Goal: Information Seeking & Learning: Stay updated

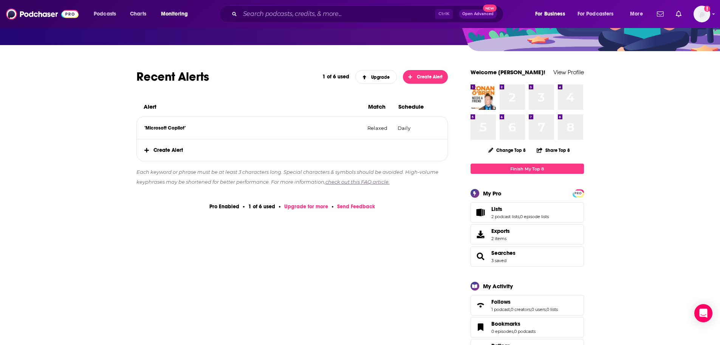
scroll to position [76, 0]
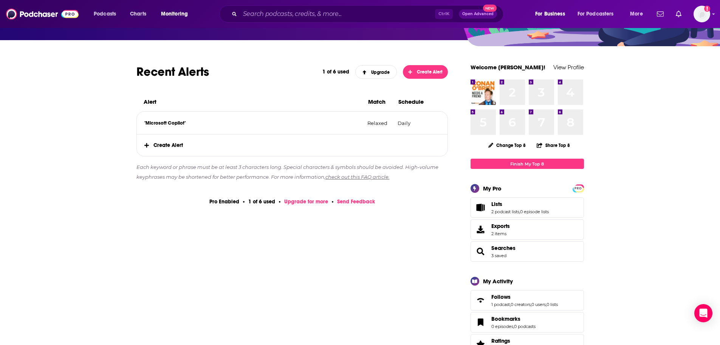
click at [168, 144] on span "Create Alert" at bounding box center [292, 145] width 311 height 22
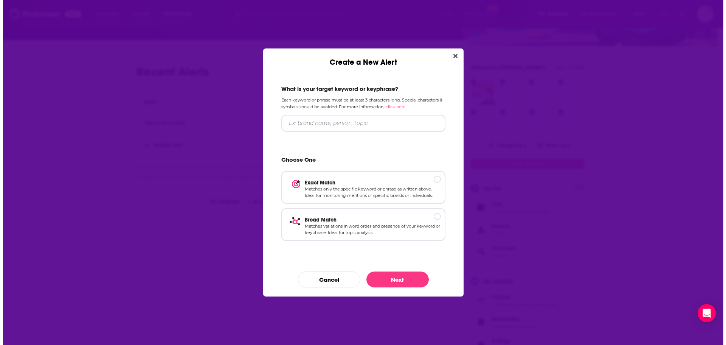
scroll to position [0, 0]
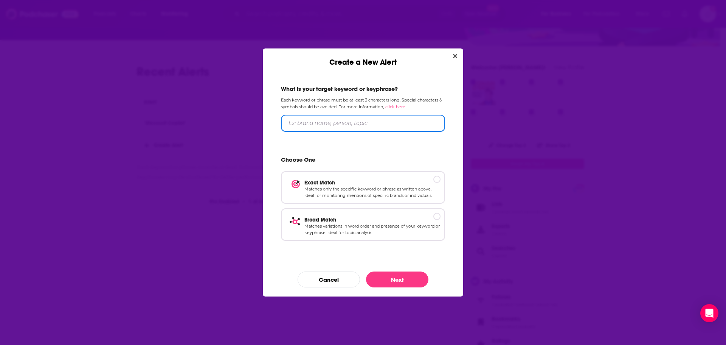
click at [385, 121] on input "Create a New Alert" at bounding box center [363, 123] width 164 height 17
type input "OpenAI"
click at [436, 175] on div "Create a New Alert" at bounding box center [436, 178] width 7 height 7
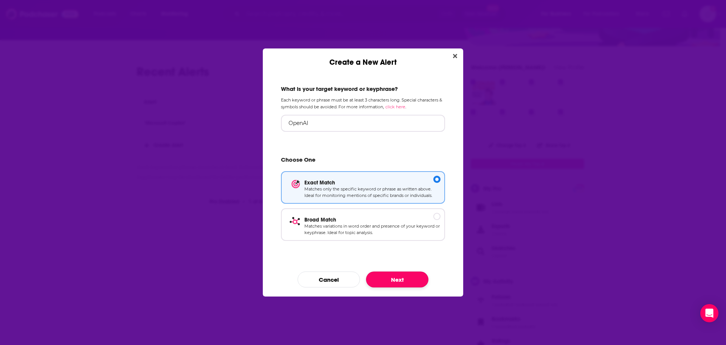
click at [400, 277] on button "Next" at bounding box center [397, 279] width 62 height 16
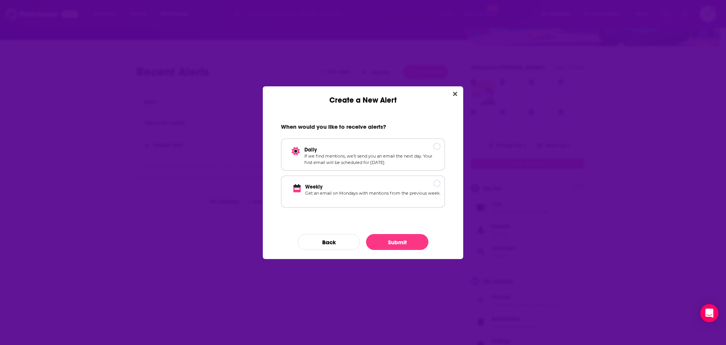
click at [446, 146] on div "When would you like to receive alerts? Daily If we find mentions, we’ll send yo…" at bounding box center [363, 165] width 182 height 103
click at [433, 145] on div "Daily If we find mentions, we’ll send you an email the next day. Your first ema…" at bounding box center [363, 154] width 164 height 33
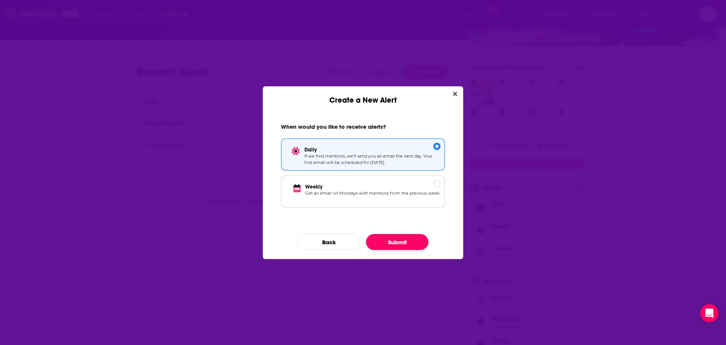
click at [404, 239] on button "Submit" at bounding box center [397, 242] width 62 height 16
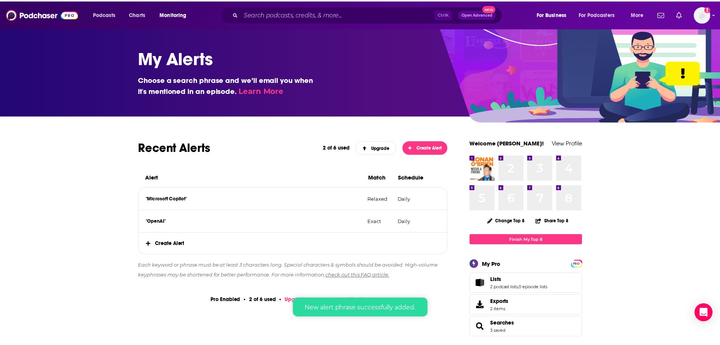
scroll to position [76, 0]
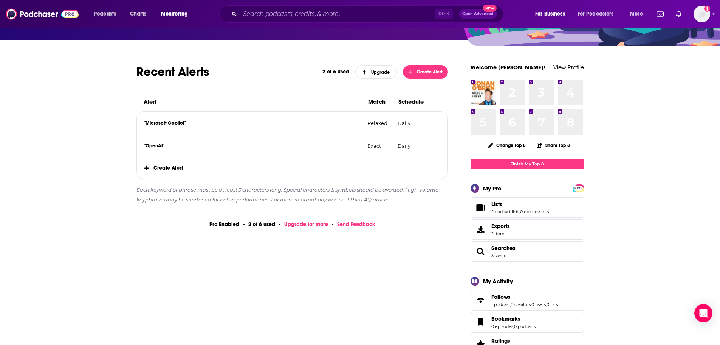
click at [508, 213] on link "2 podcast lists" at bounding box center [506, 211] width 28 height 5
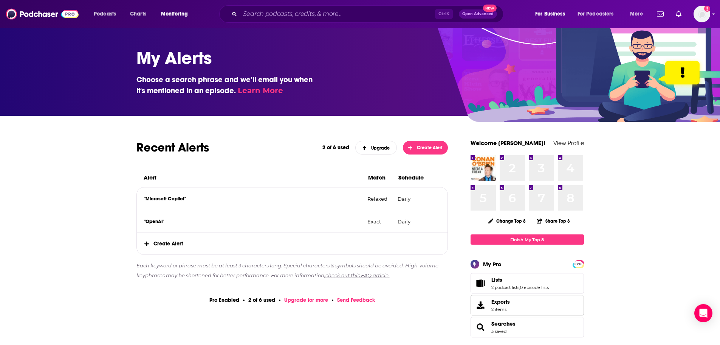
click at [503, 302] on span "Exports" at bounding box center [501, 301] width 19 height 7
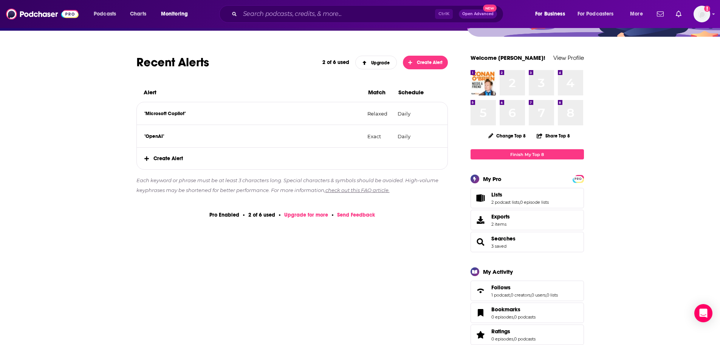
scroll to position [113, 0]
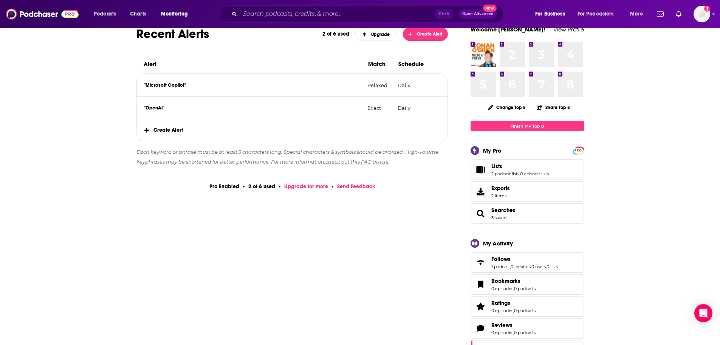
click at [498, 214] on span "Searches 3 saved" at bounding box center [504, 213] width 24 height 14
click at [497, 216] on link "3 saved" at bounding box center [499, 217] width 15 height 5
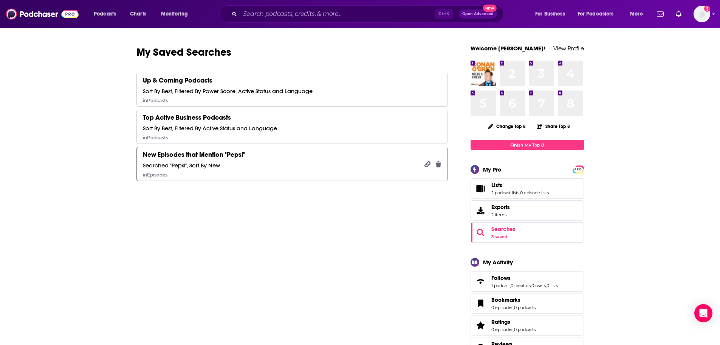
click at [210, 163] on div "Searched "Pepsi", Sort By New" at bounding box center [181, 164] width 77 height 7
click at [121, 15] on icon "open menu" at bounding box center [120, 12] width 3 height 5
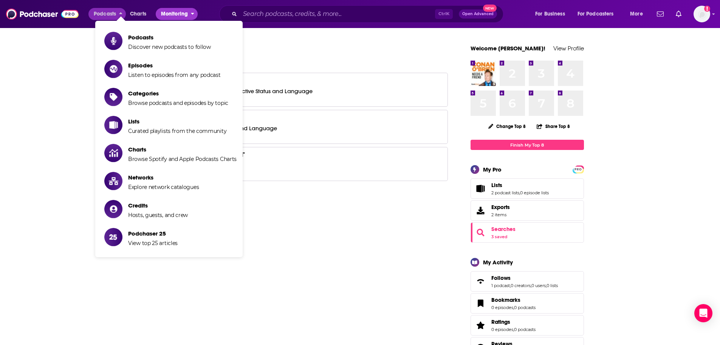
click at [186, 13] on span "Monitoring" at bounding box center [174, 14] width 27 height 11
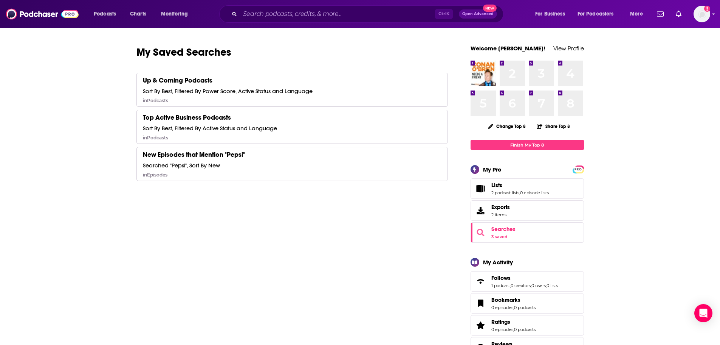
click at [483, 233] on icon "Searches" at bounding box center [481, 232] width 8 height 8
click at [503, 235] on link "3 saved" at bounding box center [500, 236] width 16 height 5
click at [497, 238] on link "3 saved" at bounding box center [500, 236] width 16 height 5
click at [335, 17] on input "Search podcasts, credits, & more..." at bounding box center [337, 14] width 195 height 12
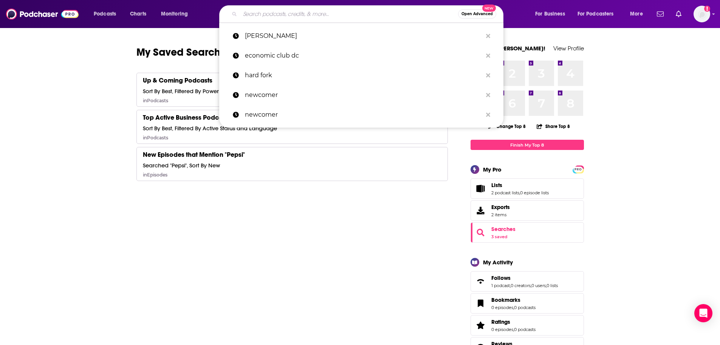
click at [335, 14] on input "Search podcasts, credits, & more..." at bounding box center [349, 14] width 218 height 12
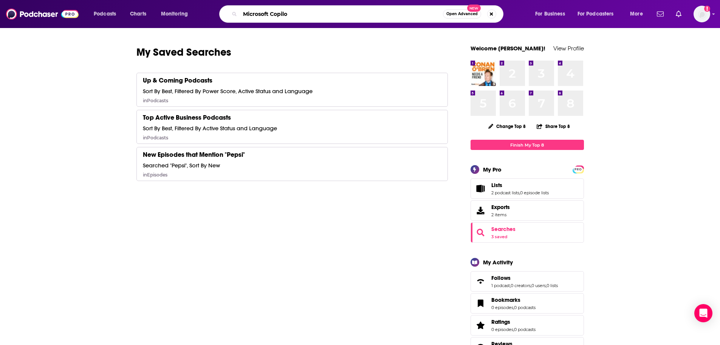
type input "Microsoft Copilot"
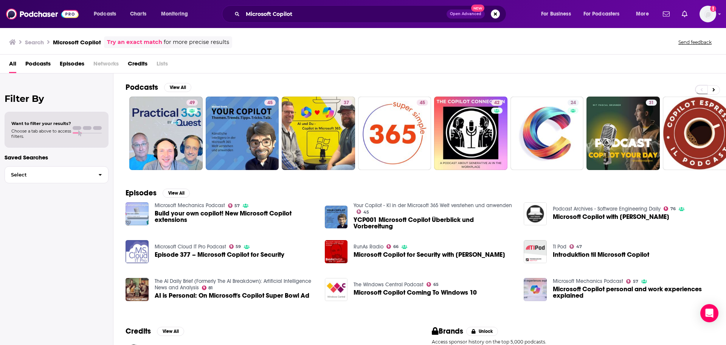
click at [132, 43] on link "Try an exact match" at bounding box center [134, 42] width 55 height 9
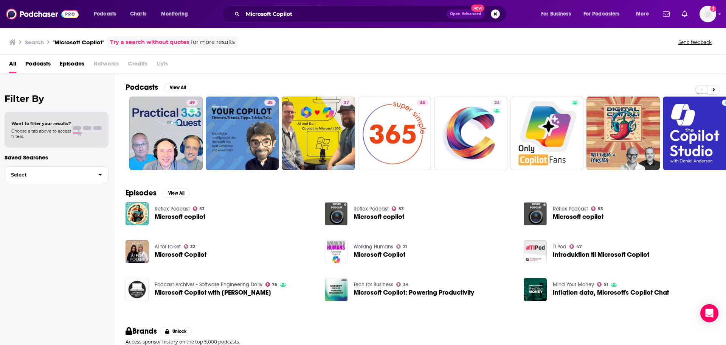
click at [132, 43] on link "Try a search without quotes" at bounding box center [149, 42] width 79 height 9
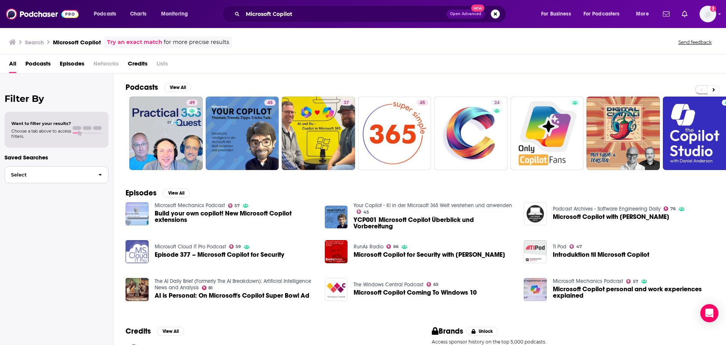
click at [99, 176] on icon "button" at bounding box center [100, 174] width 3 height 5
click at [60, 218] on span "New Episodes that Mention "Pepsi"" at bounding box center [47, 219] width 73 height 5
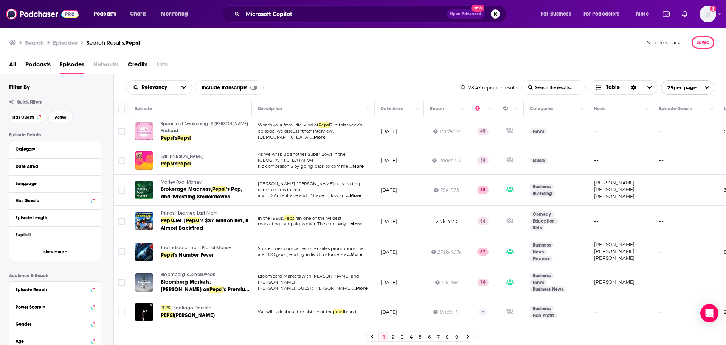
click at [32, 42] on h3 "Search" at bounding box center [34, 42] width 19 height 7
click at [31, 42] on h3 "Search" at bounding box center [34, 42] width 19 height 7
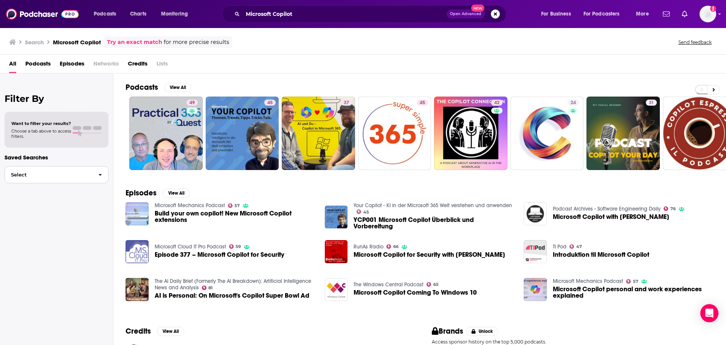
click at [104, 176] on span "button" at bounding box center [100, 174] width 16 height 16
click at [182, 87] on button "View All" at bounding box center [177, 87] width 27 height 9
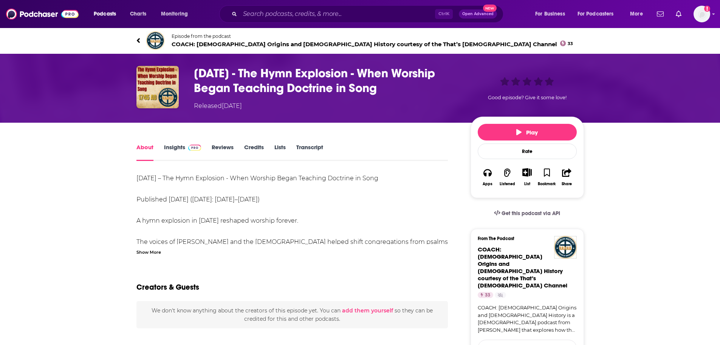
click at [152, 253] on div "Show More" at bounding box center [149, 251] width 25 height 7
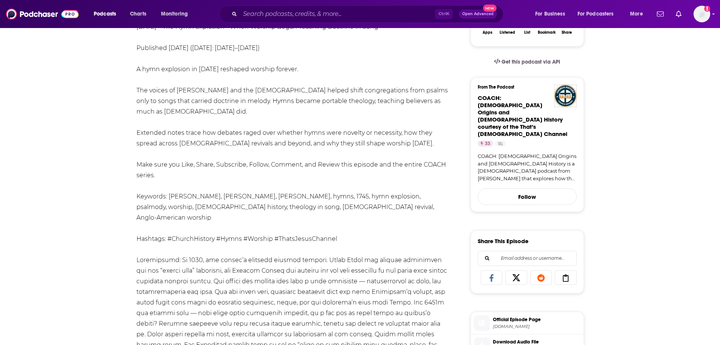
scroll to position [3913, 0]
